Goal: Task Accomplishment & Management: Use online tool/utility

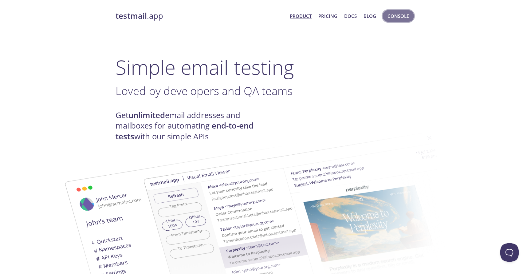
click at [393, 18] on span "Console" at bounding box center [397, 16] width 21 height 8
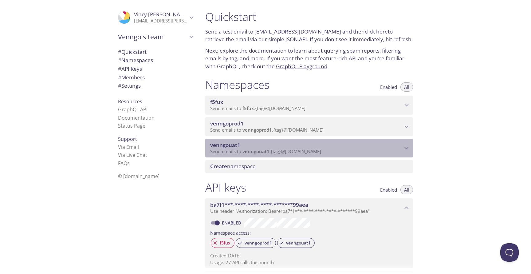
click at [299, 154] on span "Send emails to venngouat1 . {tag} @[DOMAIN_NAME]" at bounding box center [265, 151] width 111 height 6
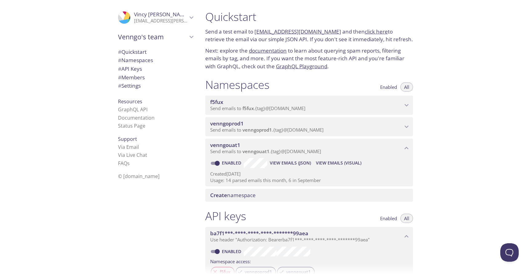
click at [333, 166] on span "View Emails (Visual)" at bounding box center [338, 162] width 45 height 7
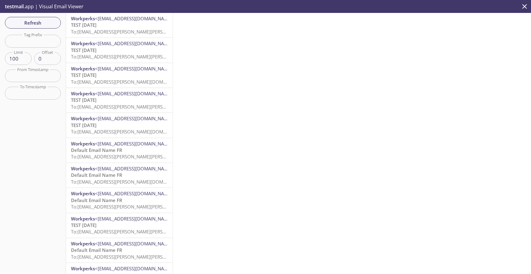
click at [122, 29] on span "To: [EMAIL_ADDRESS][PERSON_NAME][PERSON_NAME][DOMAIN_NAME]" at bounding box center [146, 32] width 151 height 6
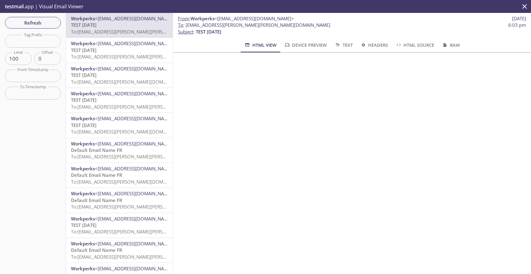
click at [110, 46] on span "<[EMAIL_ADDRESS][DOMAIN_NAME]>" at bounding box center [135, 43] width 80 height 6
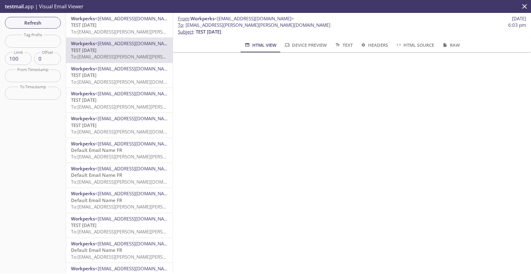
scroll to position [500, 0]
click at [72, 71] on span "Workperks" at bounding box center [83, 68] width 24 height 6
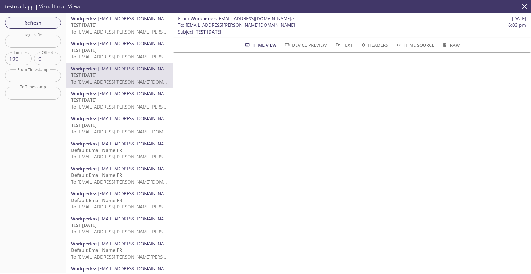
scroll to position [500, 0]
click at [122, 102] on p "TEST [DATE] To: [EMAIL_ADDRESS][PERSON_NAME][PERSON_NAME][DOMAIN_NAME]" at bounding box center [119, 103] width 97 height 13
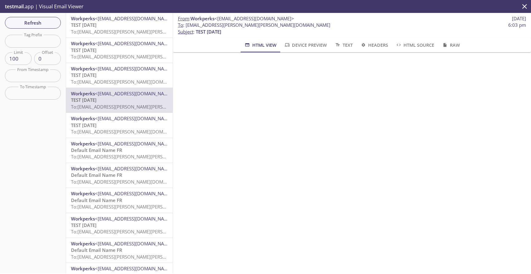
scroll to position [449, 0]
click at [134, 130] on span "To: [EMAIL_ADDRESS][PERSON_NAME][DOMAIN_NAME]" at bounding box center [129, 131] width 116 height 6
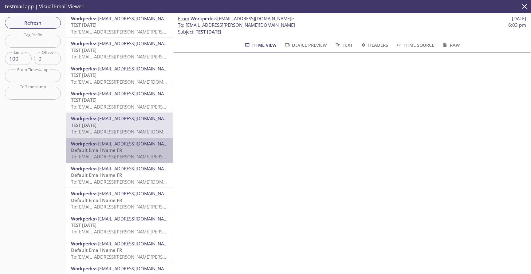
click at [95, 151] on span "Default Email Name FR" at bounding box center [96, 150] width 51 height 6
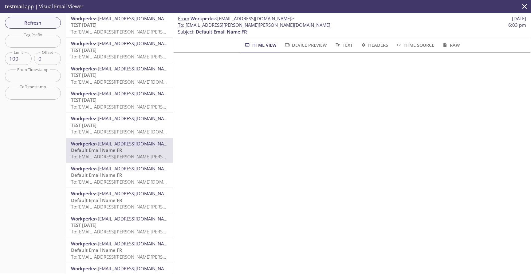
click at [101, 124] on p "TEST [DATE] To: [EMAIL_ADDRESS][PERSON_NAME][DOMAIN_NAME]" at bounding box center [119, 128] width 97 height 13
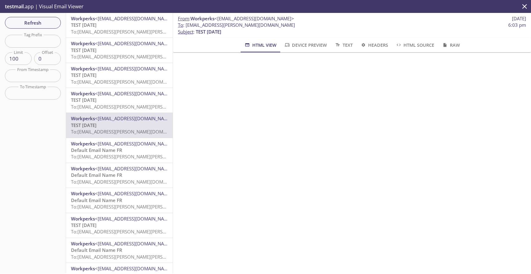
scroll to position [500, 0]
click at [138, 152] on p "Default Email Name FR To: [EMAIL_ADDRESS][PERSON_NAME][PERSON_NAME][DOMAIN_NAME]" at bounding box center [119, 153] width 97 height 13
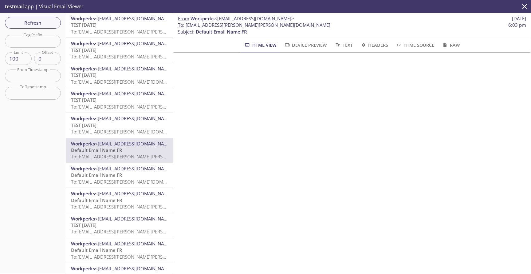
click at [117, 28] on p "TEST [DATE] To: [EMAIL_ADDRESS][PERSON_NAME][PERSON_NAME][DOMAIN_NAME]" at bounding box center [119, 28] width 97 height 13
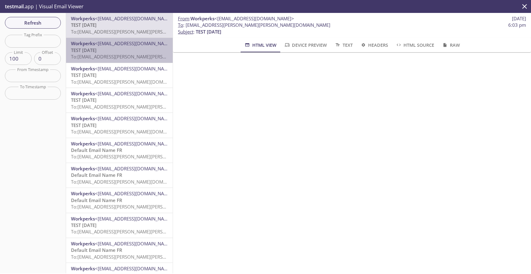
click at [131, 57] on span "To: [EMAIL_ADDRESS][PERSON_NAME][PERSON_NAME][DOMAIN_NAME]" at bounding box center [146, 56] width 151 height 6
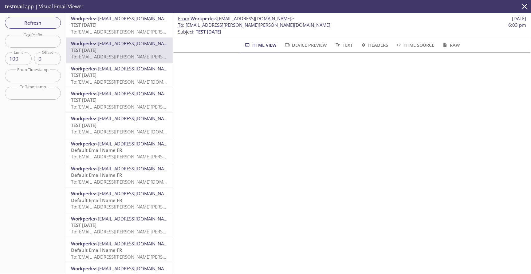
click at [132, 77] on p "TEST [DATE] To: [EMAIL_ADDRESS][PERSON_NAME][DOMAIN_NAME]" at bounding box center [119, 78] width 97 height 13
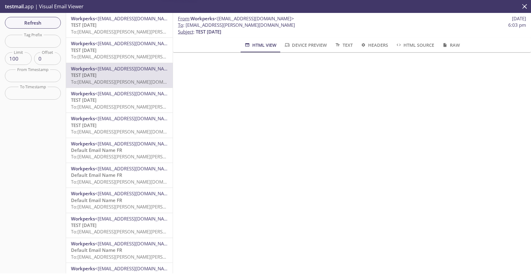
click at [133, 97] on p "TEST [DATE] To: [EMAIL_ADDRESS][PERSON_NAME][PERSON_NAME][DOMAIN_NAME]" at bounding box center [119, 103] width 97 height 13
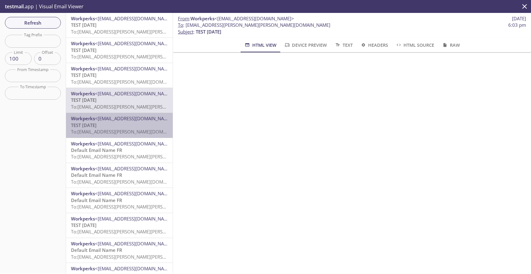
click at [127, 127] on p "TEST [DATE] To: [EMAIL_ADDRESS][PERSON_NAME][DOMAIN_NAME]" at bounding box center [119, 128] width 97 height 13
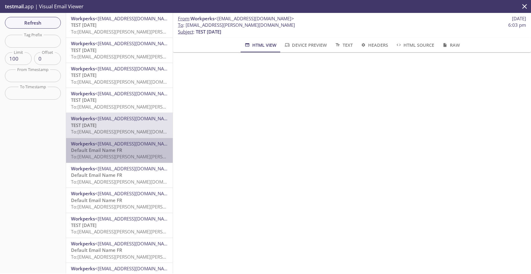
click at [129, 148] on p "Default Email Name FR To: [EMAIL_ADDRESS][PERSON_NAME][PERSON_NAME][DOMAIN_NAME]" at bounding box center [119, 153] width 97 height 13
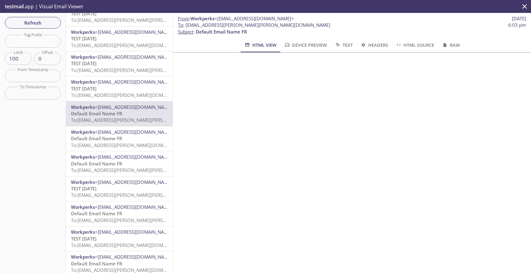
scroll to position [37, 0]
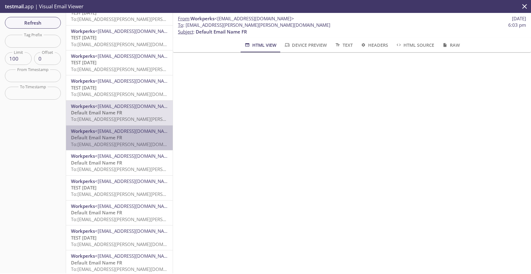
click at [129, 146] on span "To: [EMAIL_ADDRESS][PERSON_NAME][DOMAIN_NAME]" at bounding box center [129, 144] width 116 height 6
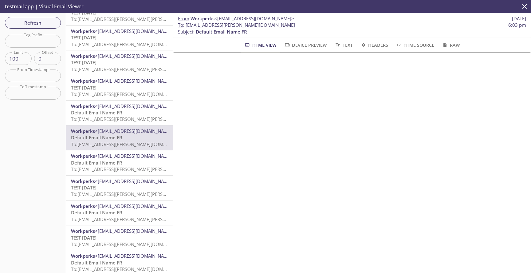
click at [128, 170] on span "To: [EMAIL_ADDRESS][PERSON_NAME][PERSON_NAME][DOMAIN_NAME]" at bounding box center [146, 169] width 151 height 6
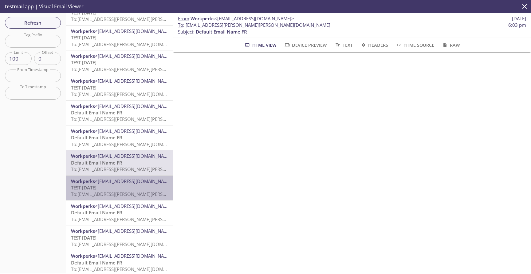
click at [128, 186] on p "TEST [DATE] To: [EMAIL_ADDRESS][PERSON_NAME][PERSON_NAME][DOMAIN_NAME]" at bounding box center [119, 190] width 97 height 13
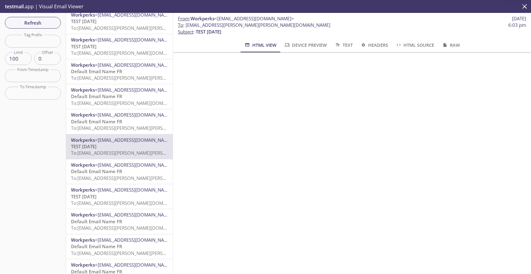
scroll to position [81, 0]
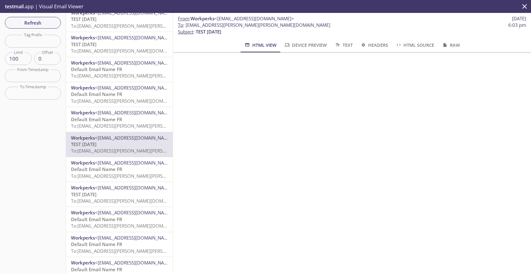
click at [127, 170] on p "Default Email Name FR To: [EMAIL_ADDRESS][PERSON_NAME][PERSON_NAME][DOMAIN_NAME]" at bounding box center [119, 172] width 97 height 13
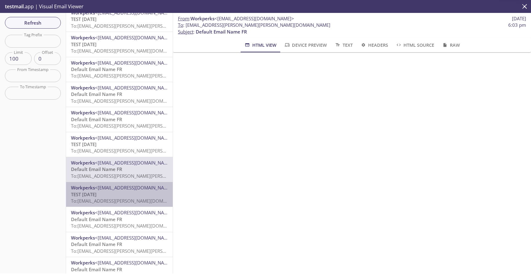
click at [132, 193] on p "TEST [DATE] To: [EMAIL_ADDRESS][PERSON_NAME][DOMAIN_NAME]" at bounding box center [119, 197] width 97 height 13
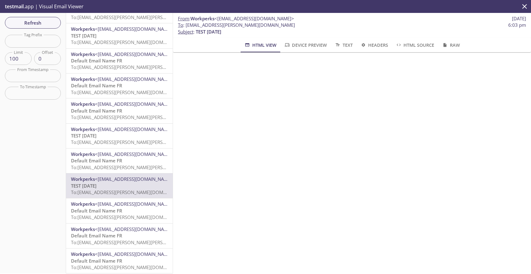
scroll to position [211, 0]
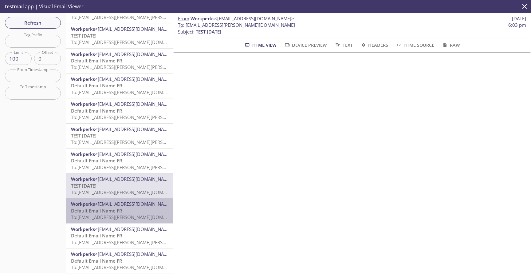
click at [121, 214] on span "To: [EMAIL_ADDRESS][PERSON_NAME][DOMAIN_NAME]" at bounding box center [129, 217] width 116 height 6
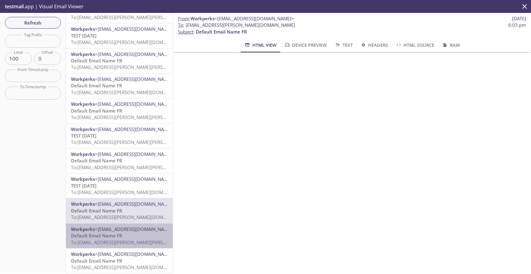
click at [122, 236] on p "Default Email Name FR To: [EMAIL_ADDRESS][PERSON_NAME][PERSON_NAME][DOMAIN_NAME]" at bounding box center [119, 238] width 97 height 13
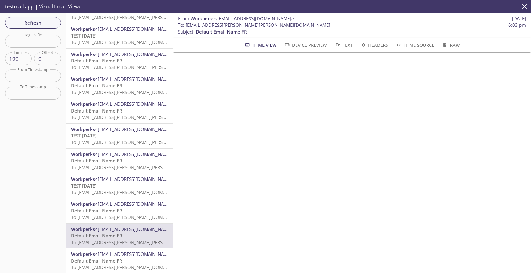
click at [123, 263] on p "Default Email Name FR To: [EMAIL_ADDRESS][PERSON_NAME][DOMAIN_NAME]" at bounding box center [119, 263] width 97 height 13
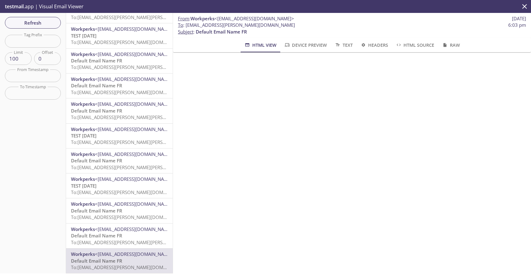
scroll to position [150, 0]
